Goal: Task Accomplishment & Management: Use online tool/utility

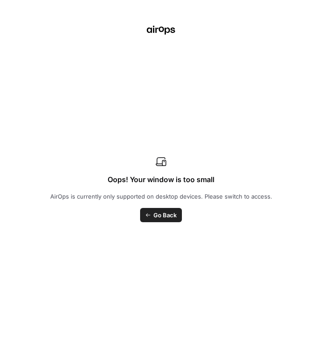
click at [160, 217] on span "Go Back" at bounding box center [165, 214] width 23 height 9
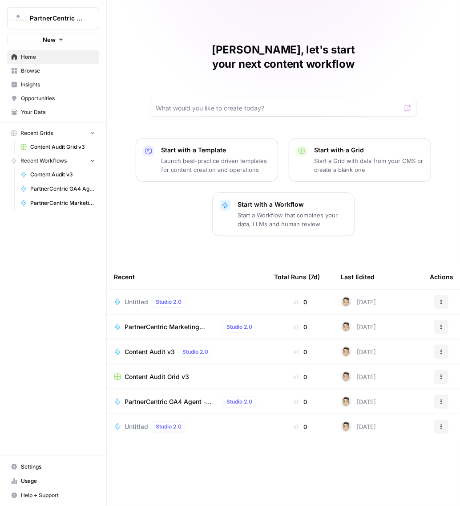
click at [58, 45] on button "New" at bounding box center [53, 39] width 92 height 13
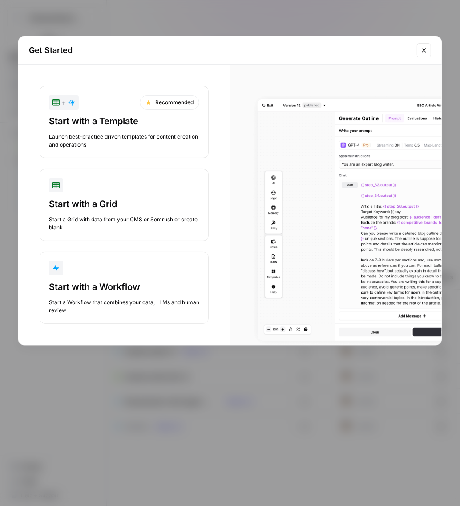
click at [111, 272] on div "button" at bounding box center [124, 268] width 150 height 14
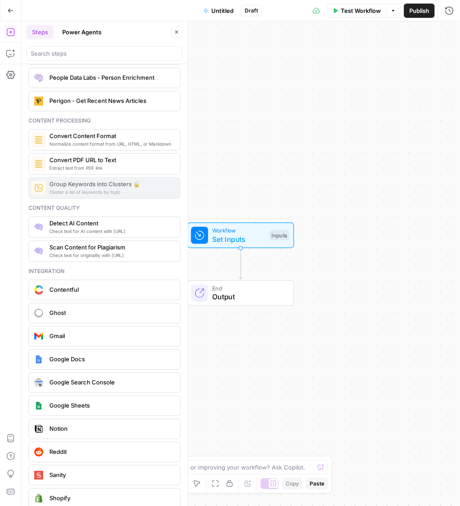
scroll to position [1469, 0]
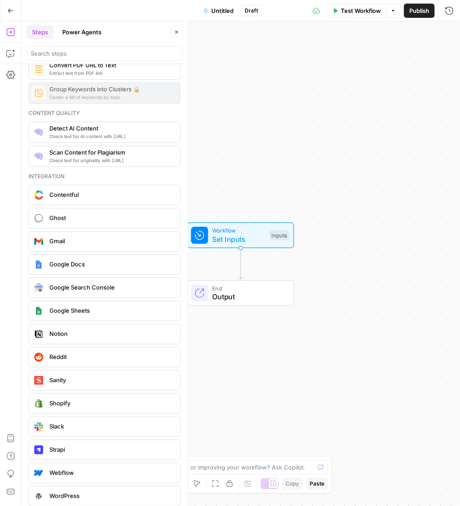
click at [13, 11] on icon "button" at bounding box center [11, 11] width 6 height 6
